Goal: Information Seeking & Learning: Learn about a topic

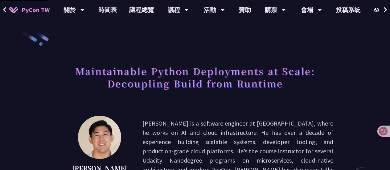
scroll to position [67, 0]
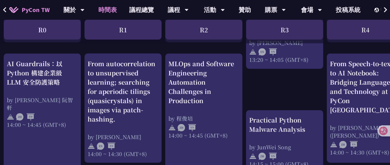
scroll to position [624, 2]
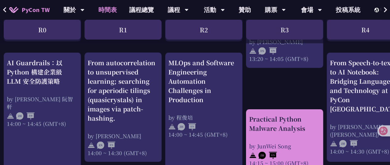
click at [274, 123] on div "Practical Python Malware Analysis" at bounding box center [284, 124] width 71 height 18
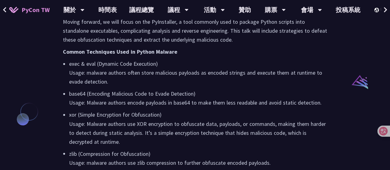
scroll to position [461, 0]
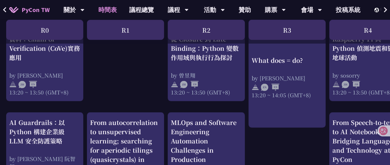
scroll to position [582, 0]
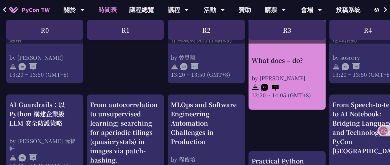
click at [278, 75] on div "by Reuven M. Lerner" at bounding box center [286, 78] width 71 height 8
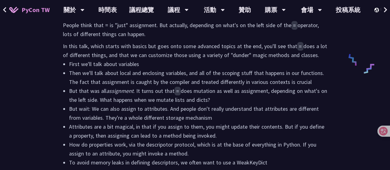
scroll to position [282, 0]
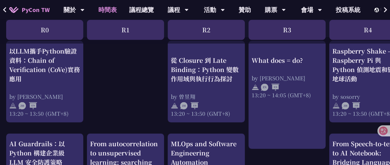
scroll to position [544, 0]
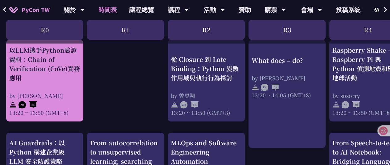
click at [63, 73] on div "以LLM攜手Python驗證資料：Chain of Verification (CoVe)實務應用" at bounding box center [44, 63] width 71 height 37
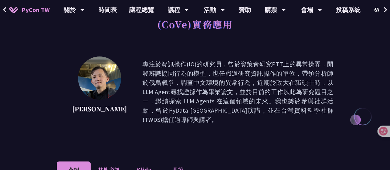
scroll to position [116, 0]
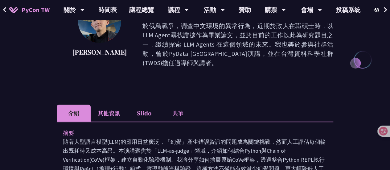
click at [126, 104] on li "其他資訊" at bounding box center [109, 112] width 36 height 17
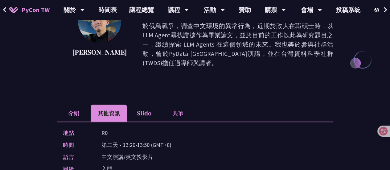
click at [147, 104] on li "Slido" at bounding box center [144, 112] width 34 height 17
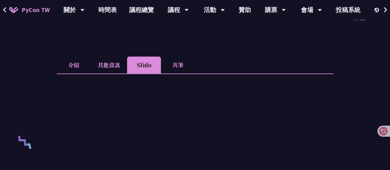
scroll to position [159, 0]
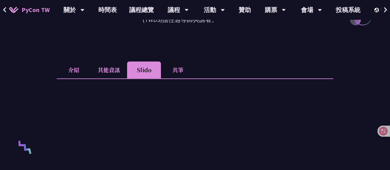
click at [179, 61] on li "共筆" at bounding box center [178, 69] width 34 height 17
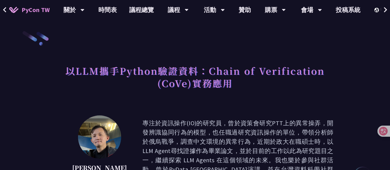
scroll to position [0, 0]
click at [116, 14] on link "時間表" at bounding box center [107, 10] width 31 height 20
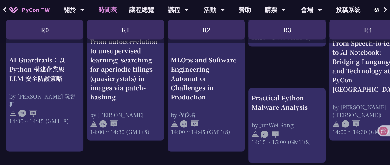
scroll to position [647, 0]
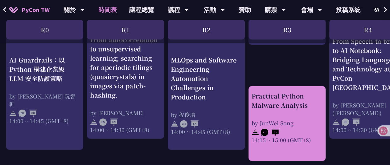
click at [277, 102] on div "Practical Python Malware Analysis" at bounding box center [286, 100] width 71 height 18
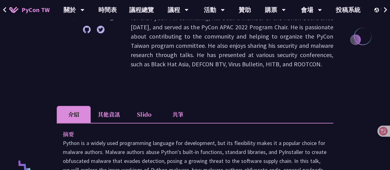
scroll to position [128, 0]
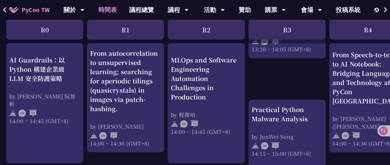
scroll to position [634, 0]
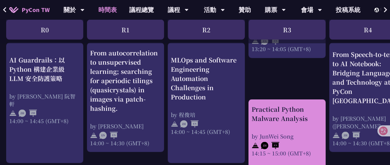
click at [280, 101] on div "Practical Python Malware Analysis by JunWei Song 14:15 ~ 15:00 (GMT+8)" at bounding box center [286, 136] width 77 height 75
click at [276, 114] on div "Practical Python Malware Analysis" at bounding box center [286, 114] width 71 height 18
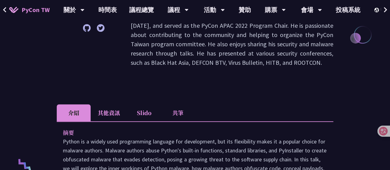
scroll to position [141, 0]
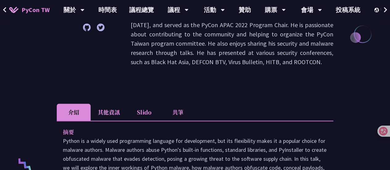
click at [178, 113] on li "共筆" at bounding box center [178, 111] width 34 height 17
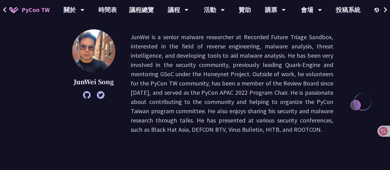
scroll to position [68, 0]
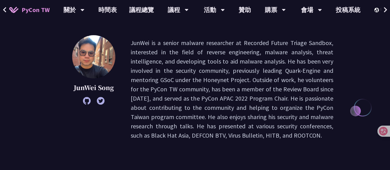
click at [320, 109] on p "JunWei is a senior malware researcher at Recorded Future Triage Sandbox, intere…" at bounding box center [232, 89] width 202 height 102
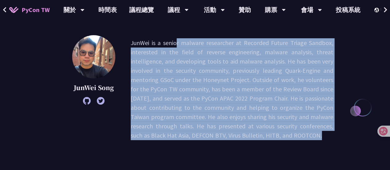
click at [320, 109] on p "JunWei is a senior malware researcher at Recorded Future Triage Sandbox, intere…" at bounding box center [232, 89] width 202 height 102
drag, startPoint x: 331, startPoint y: 138, endPoint x: 333, endPoint y: 143, distance: 5.8
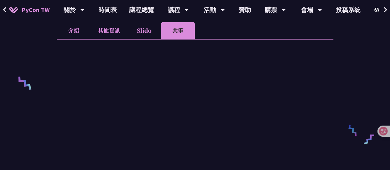
scroll to position [223, 0]
click at [142, 26] on li "Slido" at bounding box center [144, 30] width 34 height 17
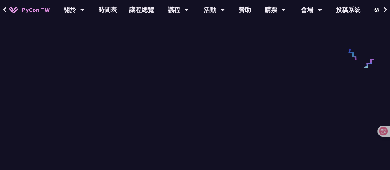
scroll to position [299, 0]
click at [331, 124] on div at bounding box center [195, 92] width 276 height 259
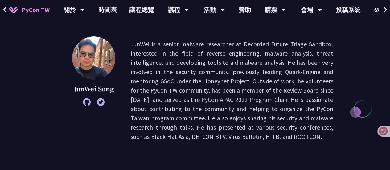
scroll to position [8, 0]
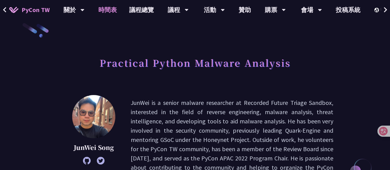
drag, startPoint x: 111, startPoint y: 14, endPoint x: 106, endPoint y: 13, distance: 4.8
click at [106, 13] on link "時間表" at bounding box center [107, 10] width 31 height 20
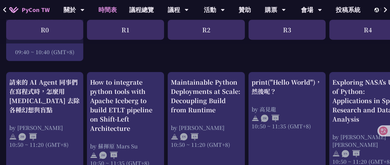
scroll to position [195, 0]
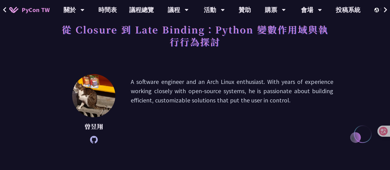
scroll to position [33, 0]
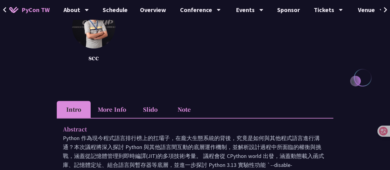
scroll to position [98, 0]
click at [180, 105] on li "Note" at bounding box center [184, 109] width 34 height 17
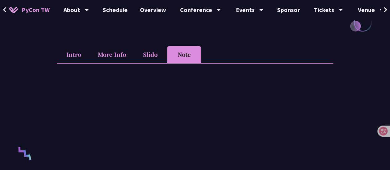
scroll to position [152, 0]
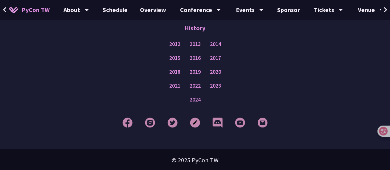
scroll to position [606, 0]
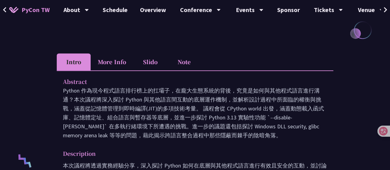
scroll to position [144, 0]
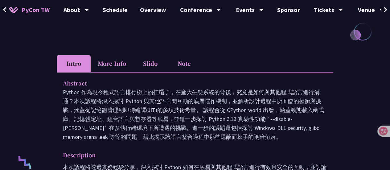
click at [188, 63] on li "Note" at bounding box center [184, 63] width 34 height 17
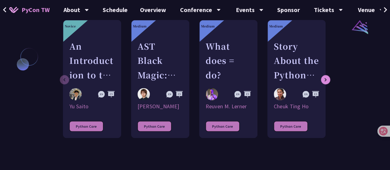
scroll to position [514, 0]
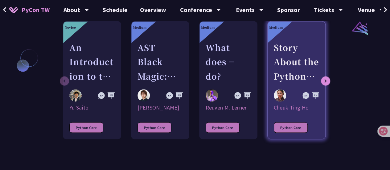
click at [288, 67] on div "Story About the Python GIL - its existance and the lack there of" at bounding box center [296, 61] width 45 height 43
